Goal: Communication & Community: Answer question/provide support

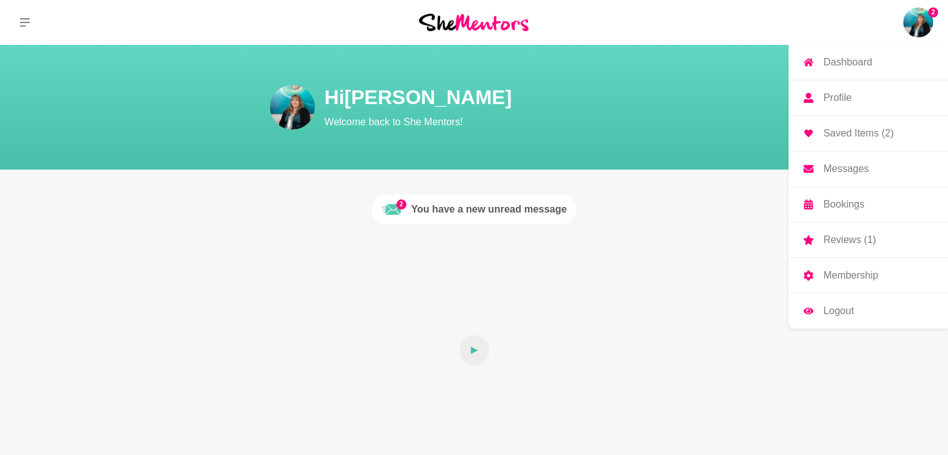
click at [905, 17] on img at bounding box center [918, 22] width 30 height 30
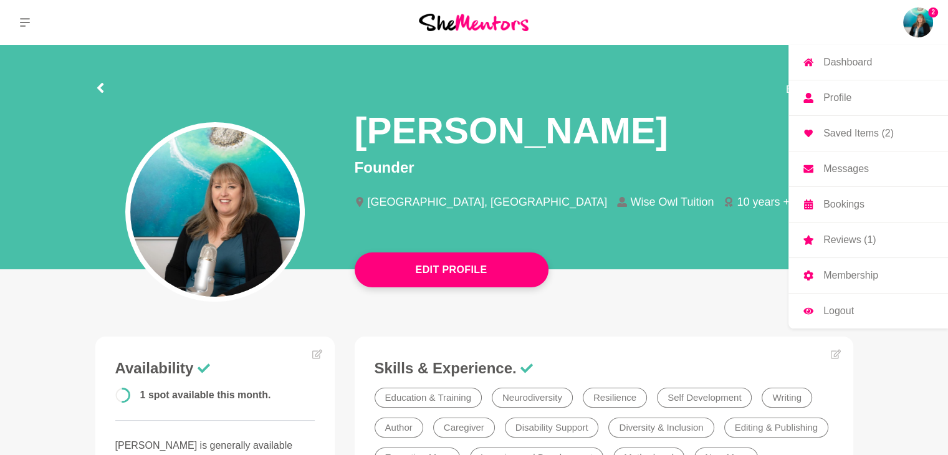
click at [870, 164] on link "Messages" at bounding box center [868, 168] width 160 height 35
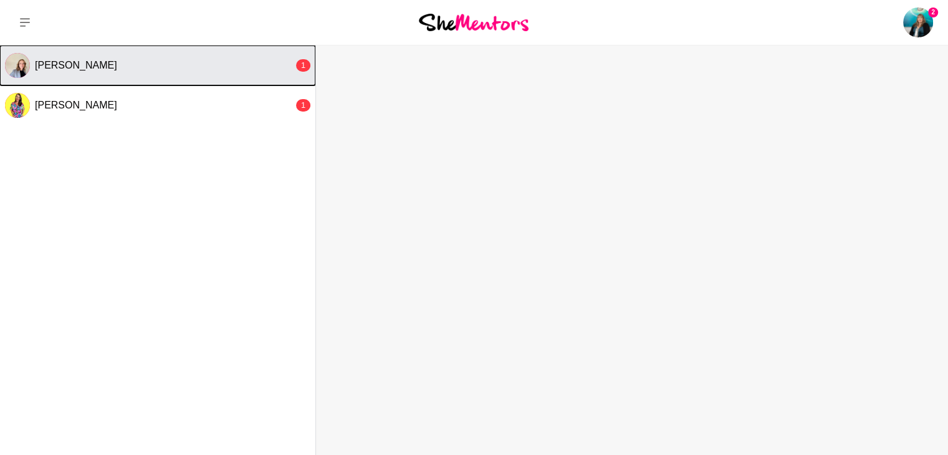
click at [189, 62] on div "[PERSON_NAME]" at bounding box center [164, 65] width 259 height 12
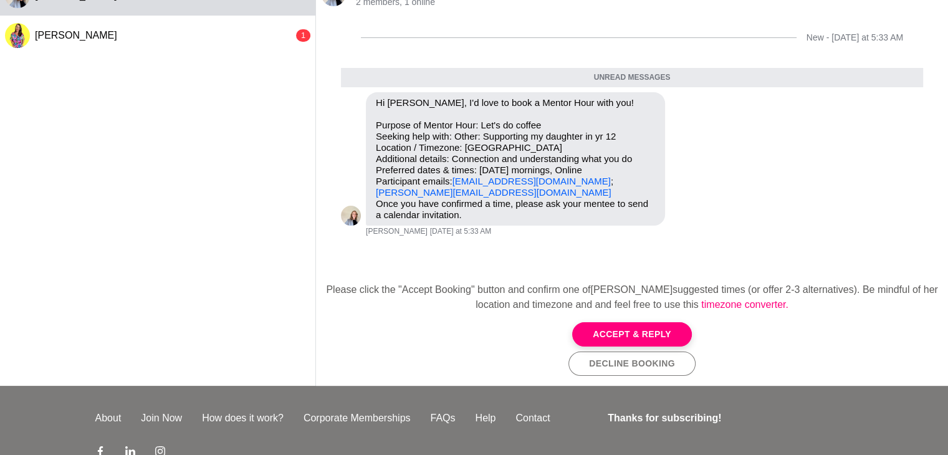
scroll to position [70, 0]
click at [674, 326] on button "Accept & Reply" at bounding box center [632, 334] width 120 height 24
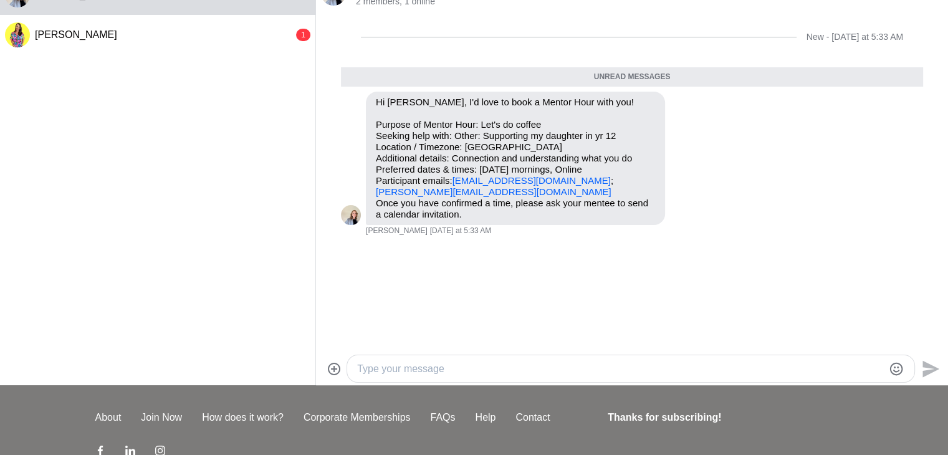
click at [549, 364] on textarea "Type your message" at bounding box center [620, 368] width 526 height 15
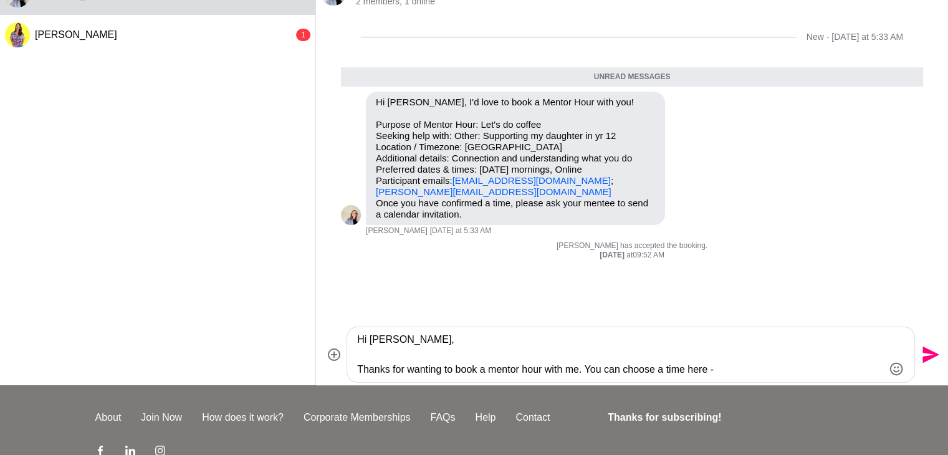
paste textarea "[URL][DOMAIN_NAME]"
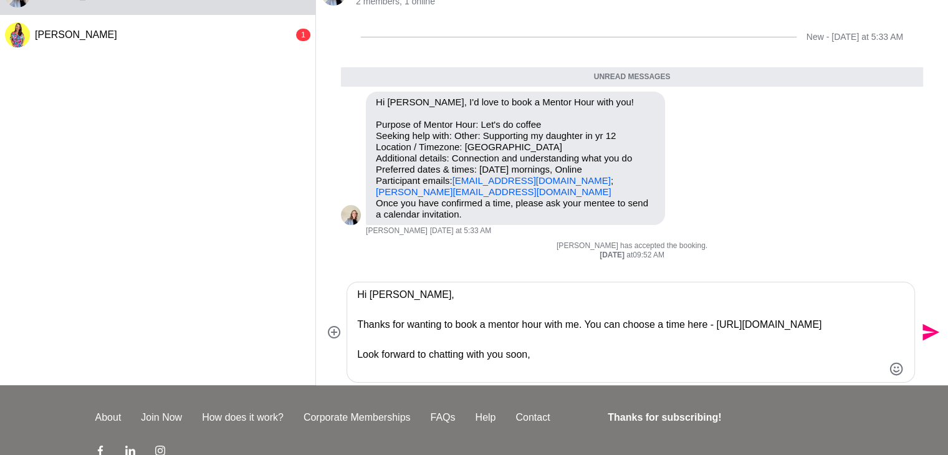
type textarea "Hi [PERSON_NAME], Thanks for wanting to book a mentor hour with me. You can cho…"
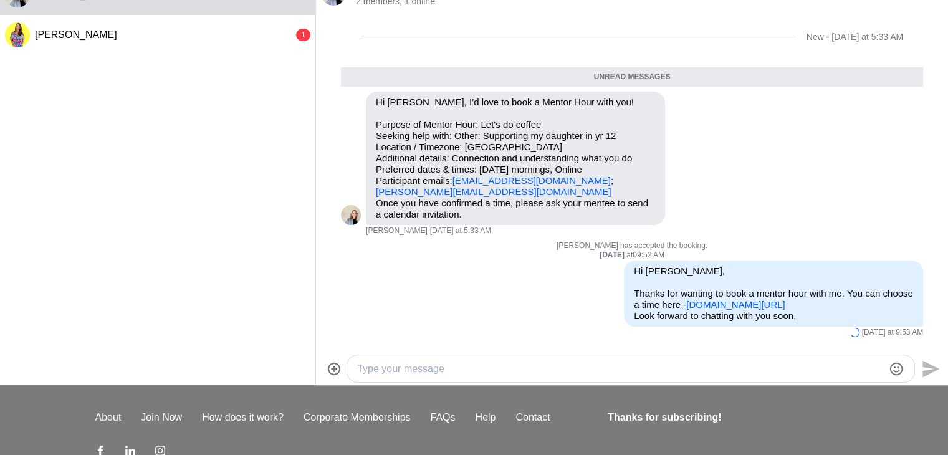
scroll to position [0, 0]
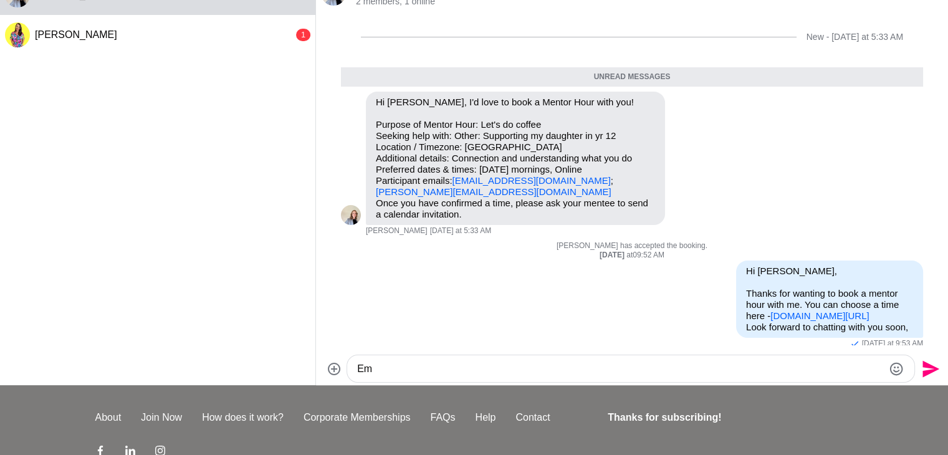
type textarea "E"
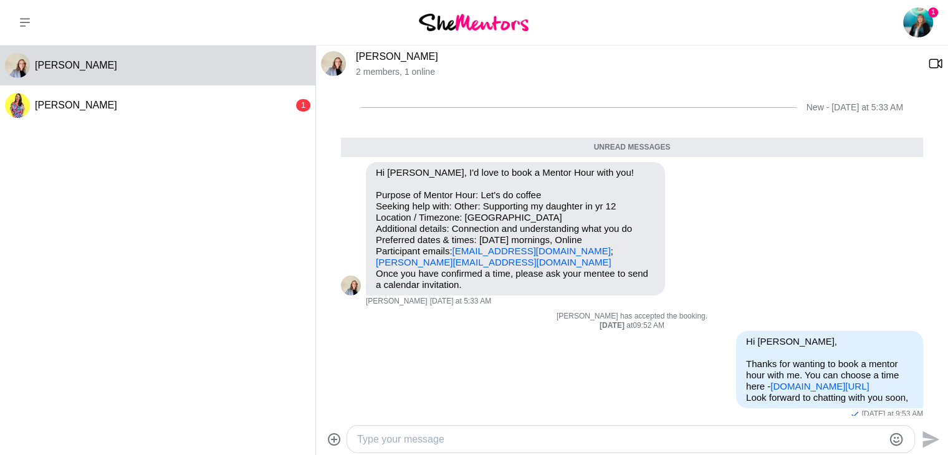
click at [492, 21] on img at bounding box center [474, 22] width 110 height 17
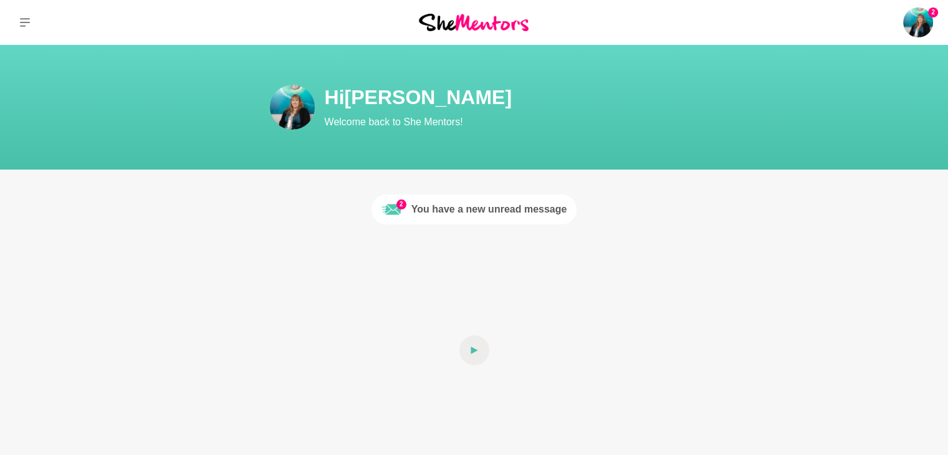
click at [489, 209] on div "You have a new unread message" at bounding box center [489, 209] width 156 height 15
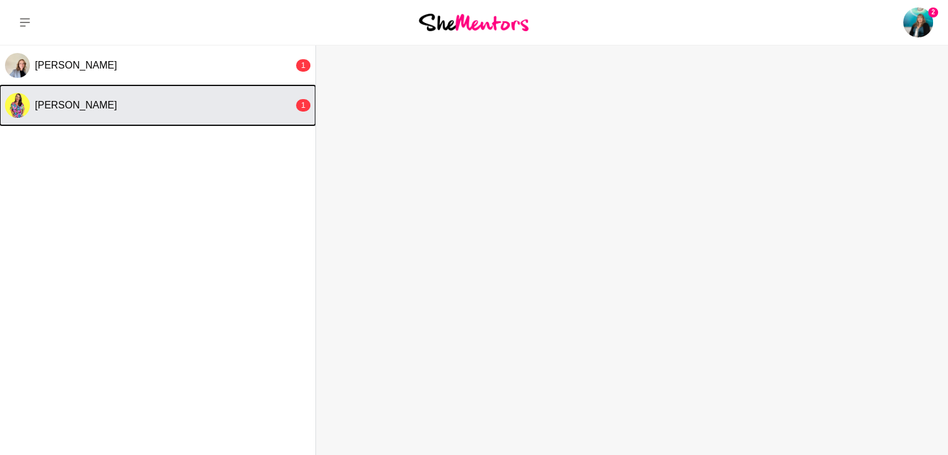
click at [72, 110] on span "[PERSON_NAME]" at bounding box center [76, 105] width 82 height 11
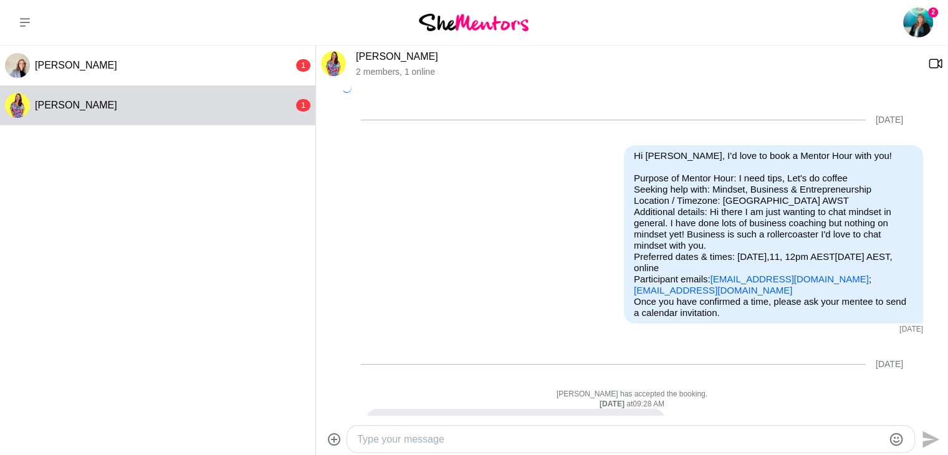
scroll to position [331, 0]
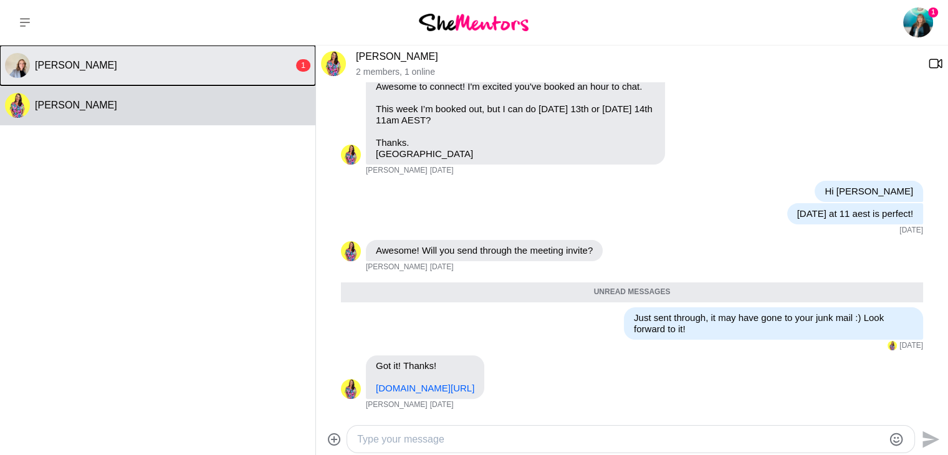
click at [240, 51] on button "[PERSON_NAME] 1" at bounding box center [157, 65] width 315 height 40
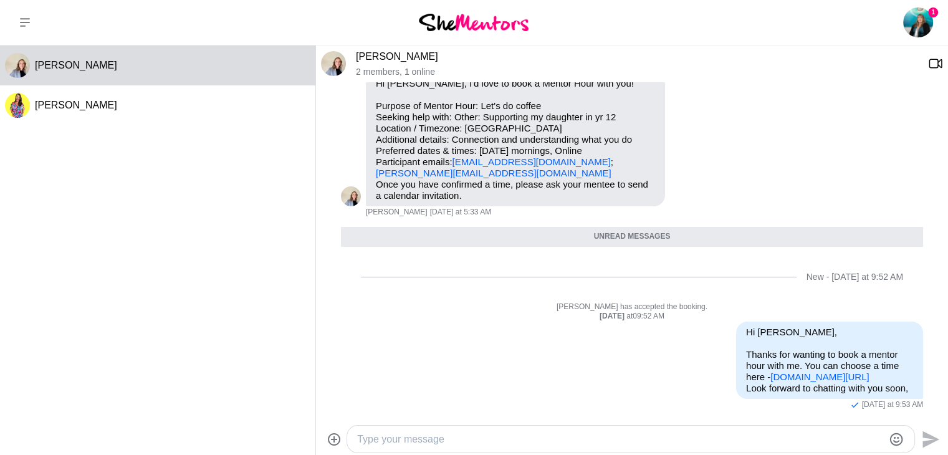
scroll to position [60, 0]
click at [24, 23] on icon at bounding box center [25, 22] width 10 height 9
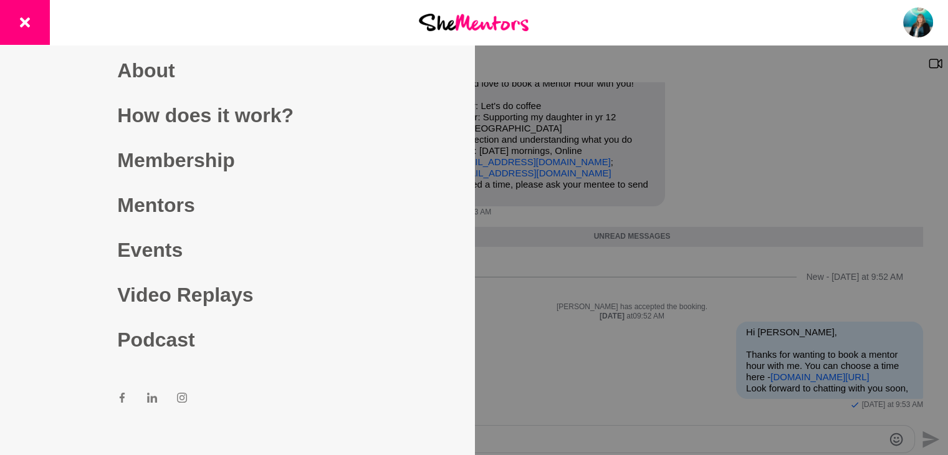
click at [481, 16] on img at bounding box center [474, 22] width 110 height 17
